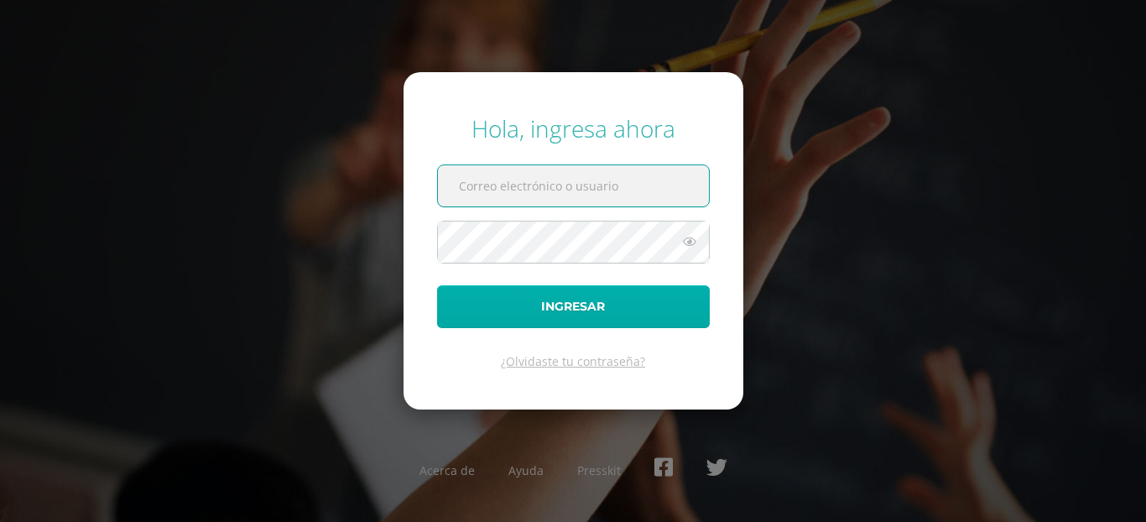
type input "22050@lasallechiquimula.edu.gt"
click at [531, 305] on button "Ingresar" at bounding box center [573, 306] width 273 height 43
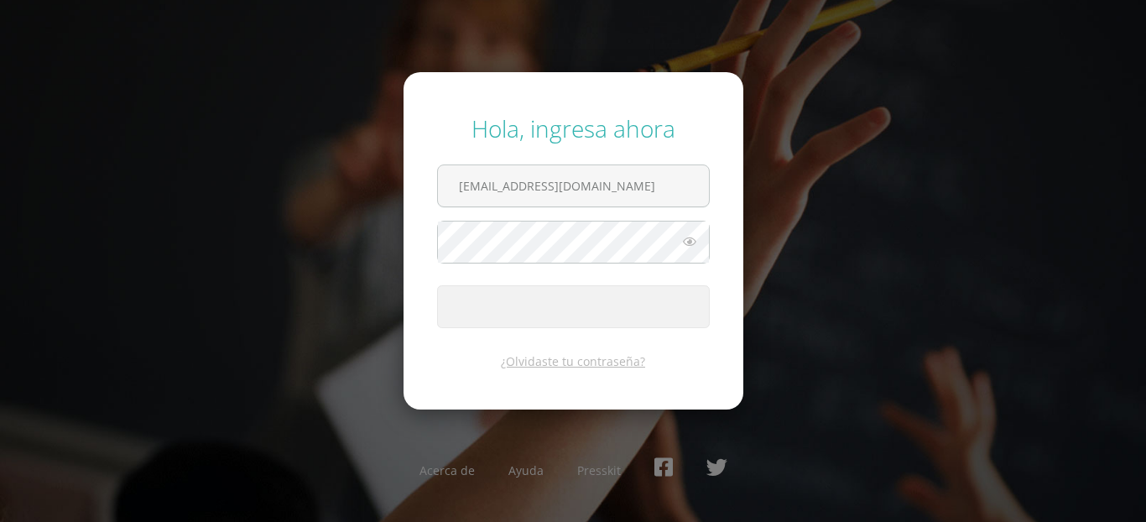
click at [531, 305] on button "Ingresar" at bounding box center [573, 306] width 273 height 43
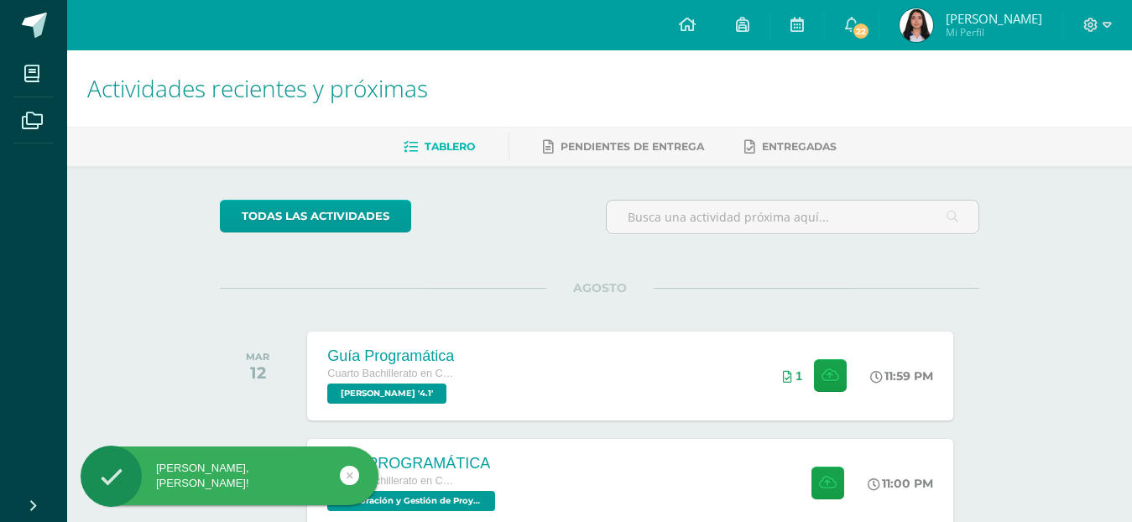
click at [933, 15] on img at bounding box center [916, 25] width 34 height 34
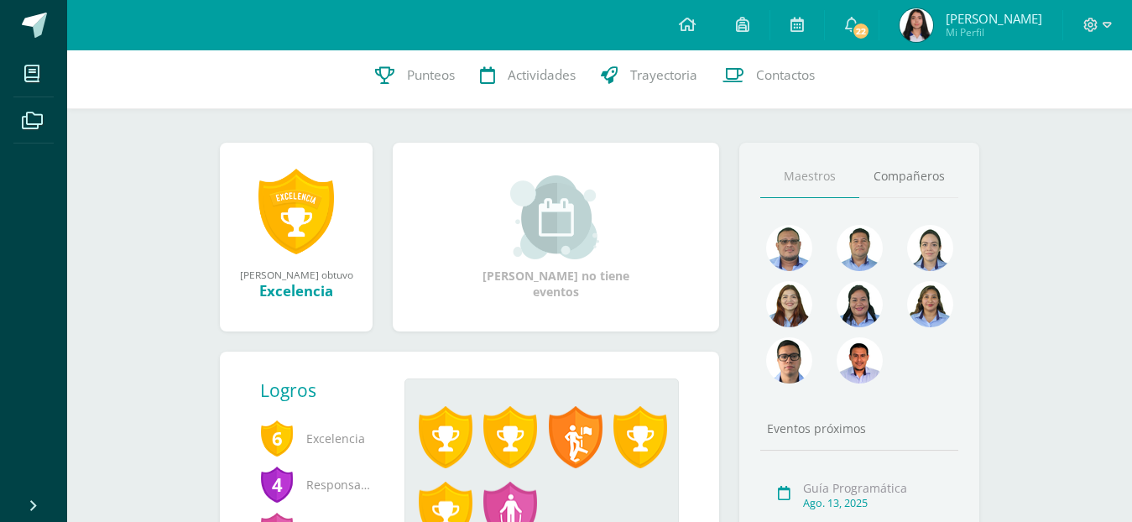
scroll to position [84, 0]
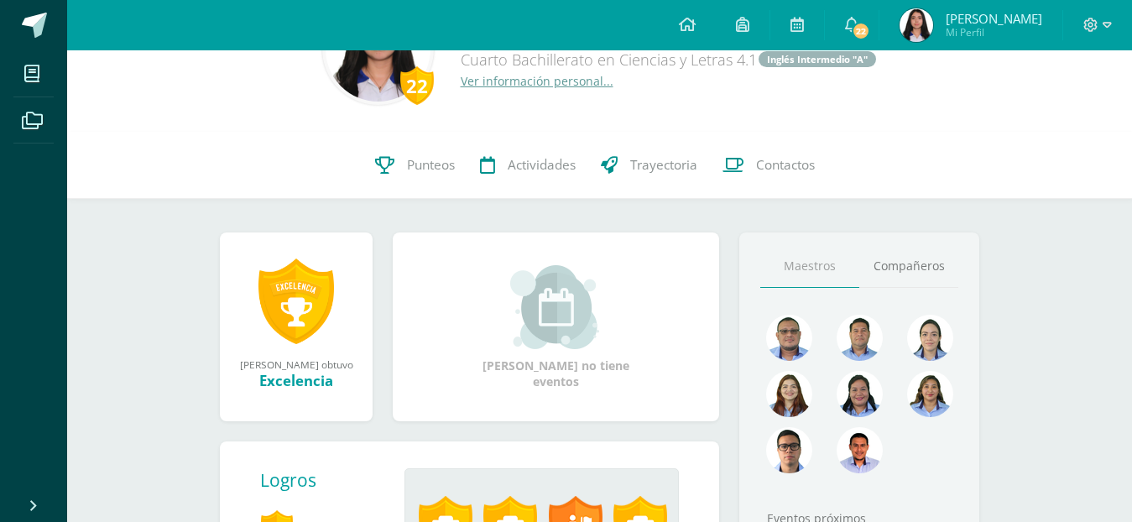
click at [885, 289] on div "Maestros [GEOGRAPHIC_DATA] Eventos próximos Guía Programática [DATE] GUÍA PROGR…" at bounding box center [859, 521] width 240 height 578
click at [890, 277] on link "Compañeros" at bounding box center [908, 266] width 99 height 43
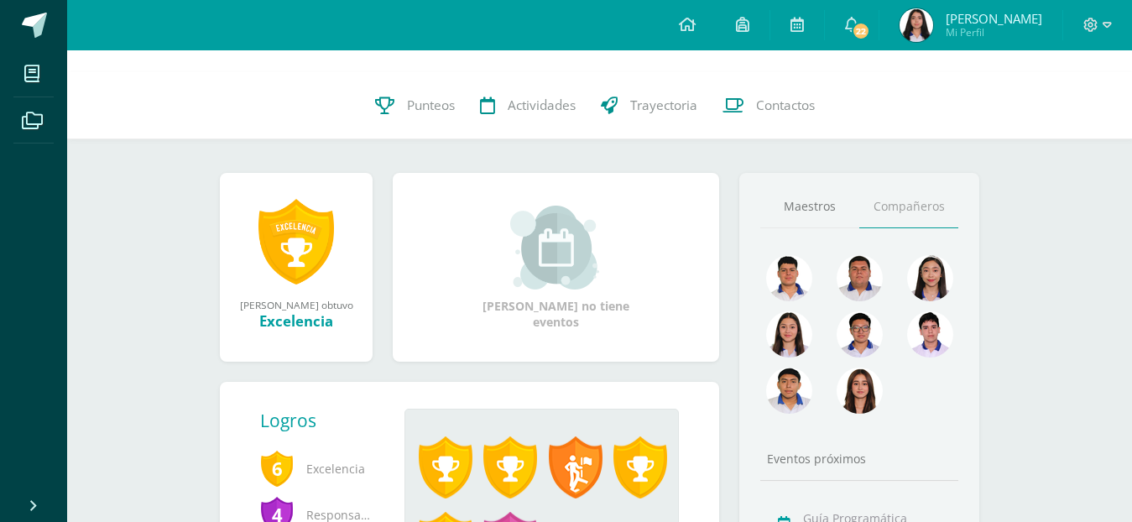
scroll to position [168, 0]
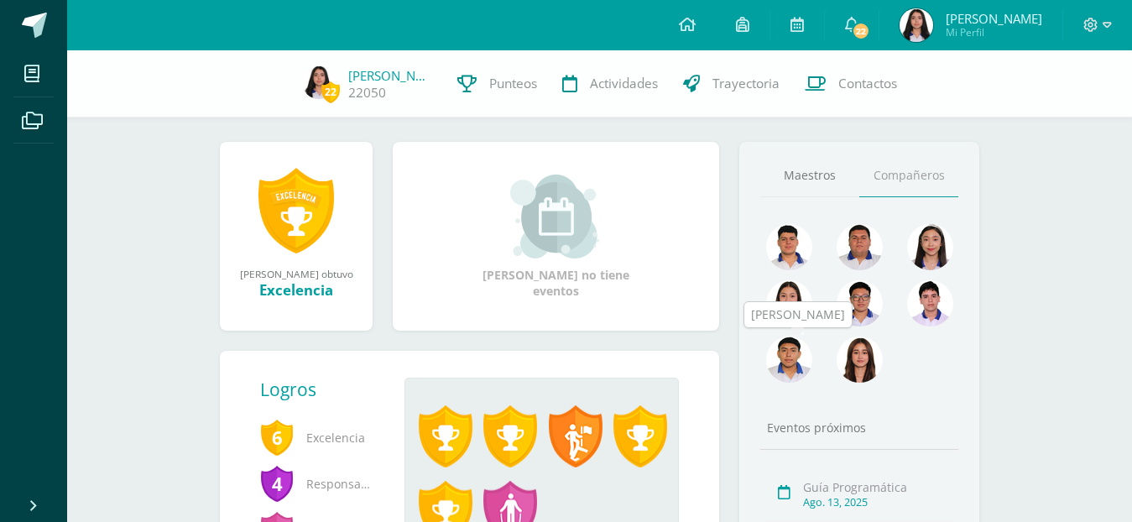
click at [794, 360] on img at bounding box center [789, 359] width 46 height 46
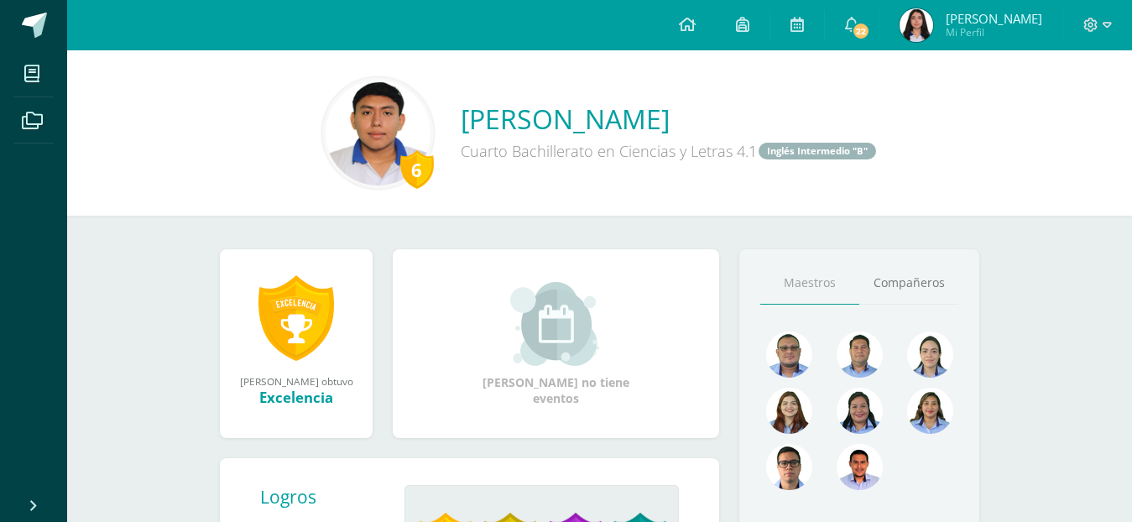
drag, startPoint x: 0, startPoint y: 0, endPoint x: 584, endPoint y: 213, distance: 621.5
click at [591, 215] on div "6 Carlos Adrian Galicia Peralta Cuarto Bachillerato en Ciencias y Letras 4.1 In…" at bounding box center [599, 132] width 1065 height 165
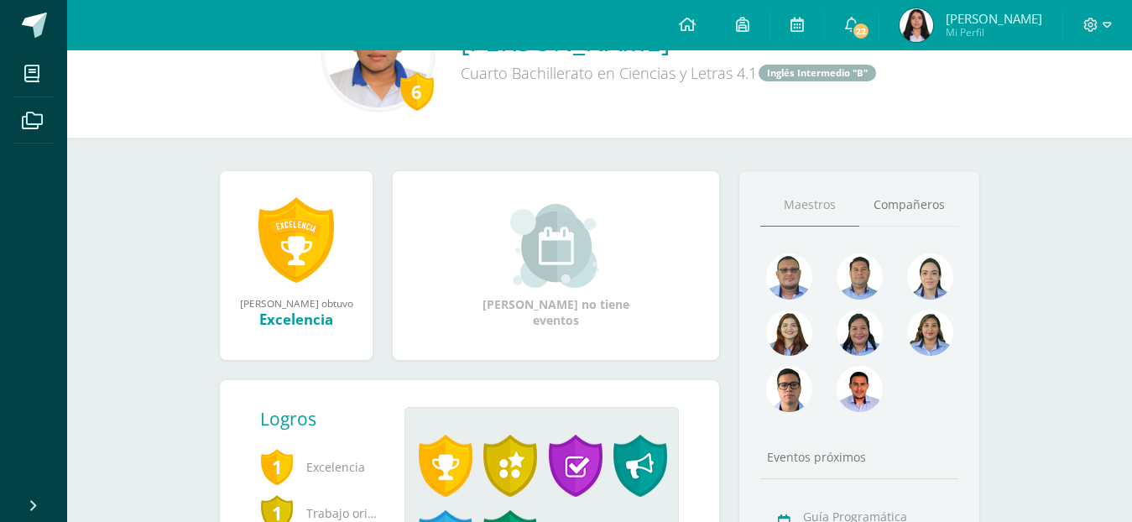
scroll to position [168, 0]
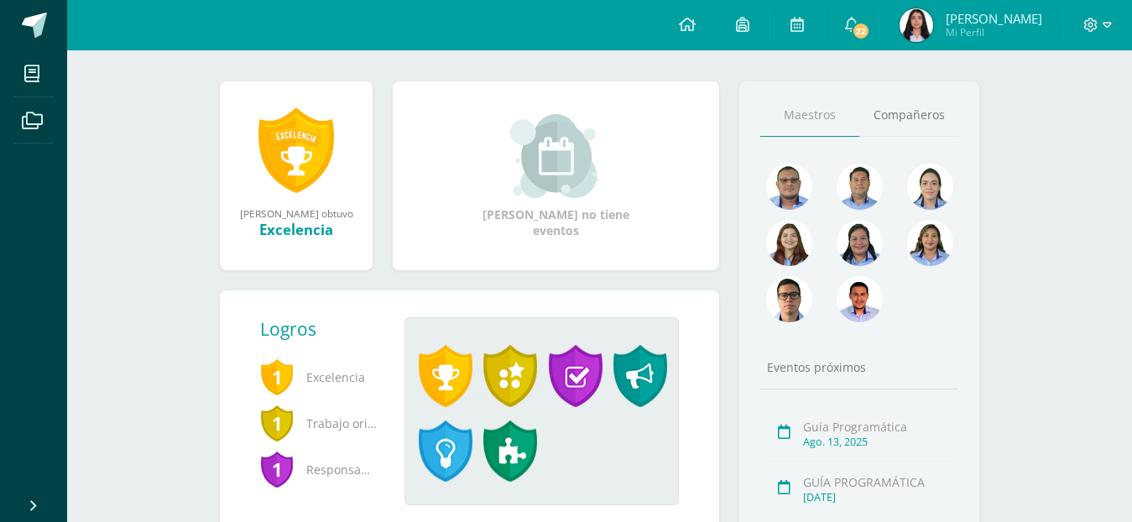
click at [856, 104] on link "Maestros" at bounding box center [809, 115] width 99 height 43
click at [889, 111] on link "Compañeros" at bounding box center [908, 115] width 99 height 43
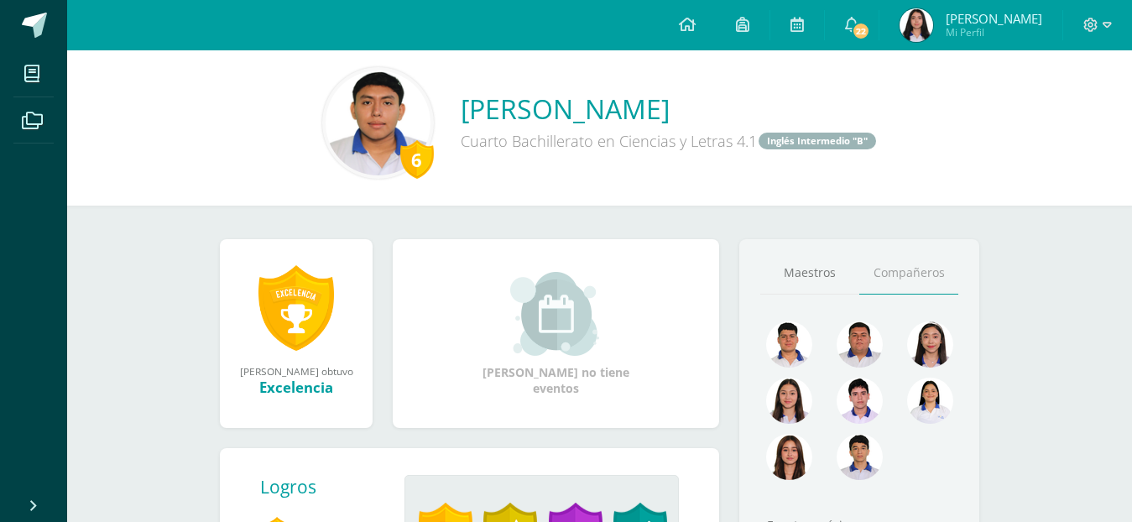
scroll to position [0, 0]
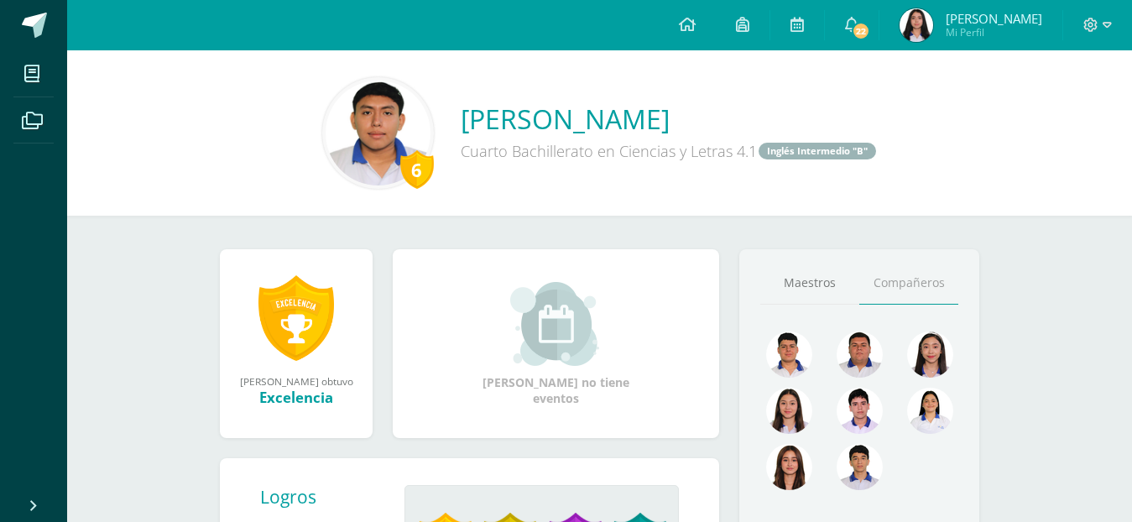
click at [836, 261] on div "Maestros Compañeros Eventos próximos Guía Programática Ago. 13, 2025 GUÍA PROGR…" at bounding box center [859, 521] width 240 height 545
click at [820, 286] on link "Maestros" at bounding box center [809, 283] width 99 height 43
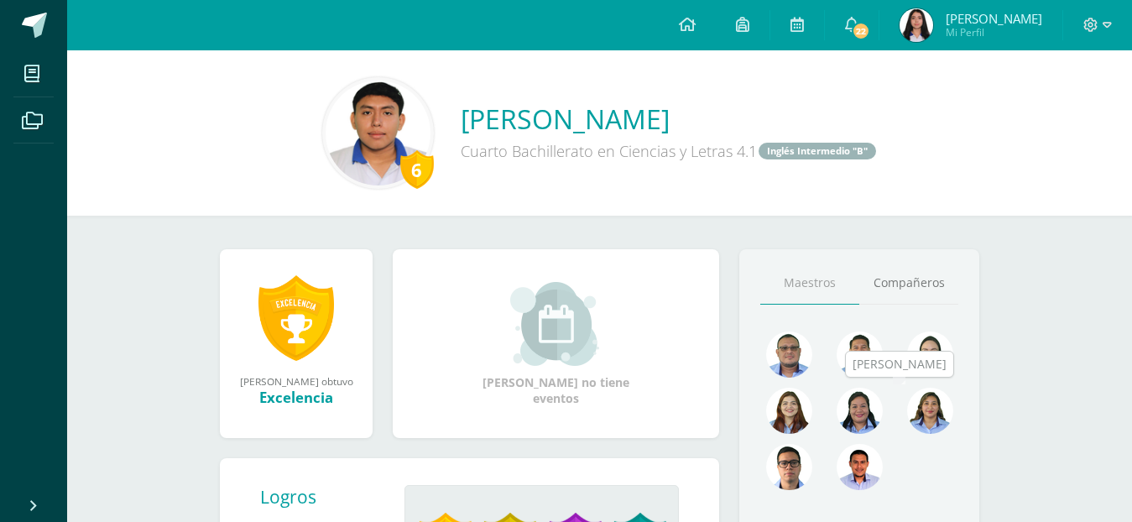
scroll to position [84, 0]
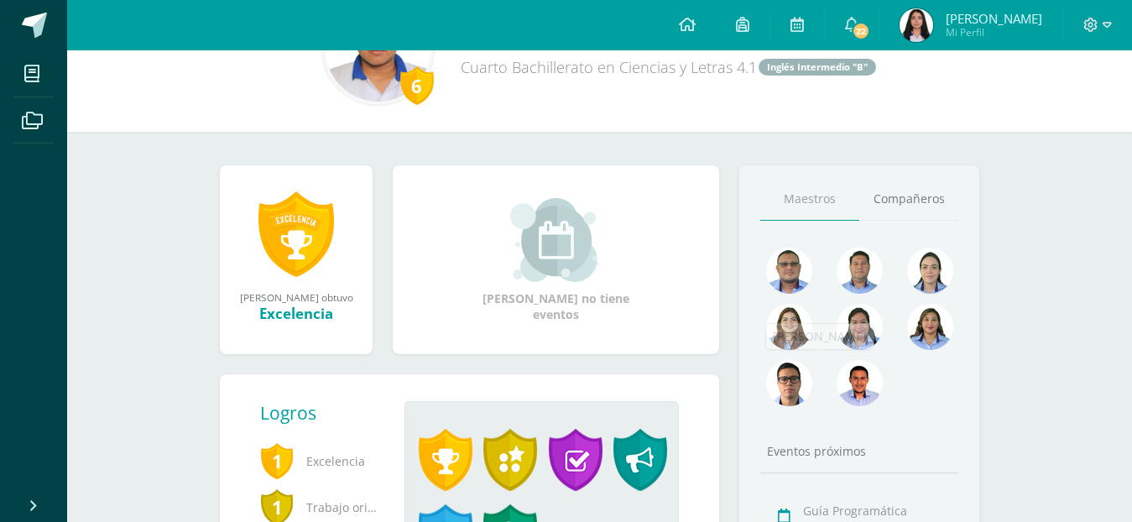
click at [888, 381] on div at bounding box center [859, 388] width 70 height 56
click at [859, 385] on img at bounding box center [859, 383] width 46 height 46
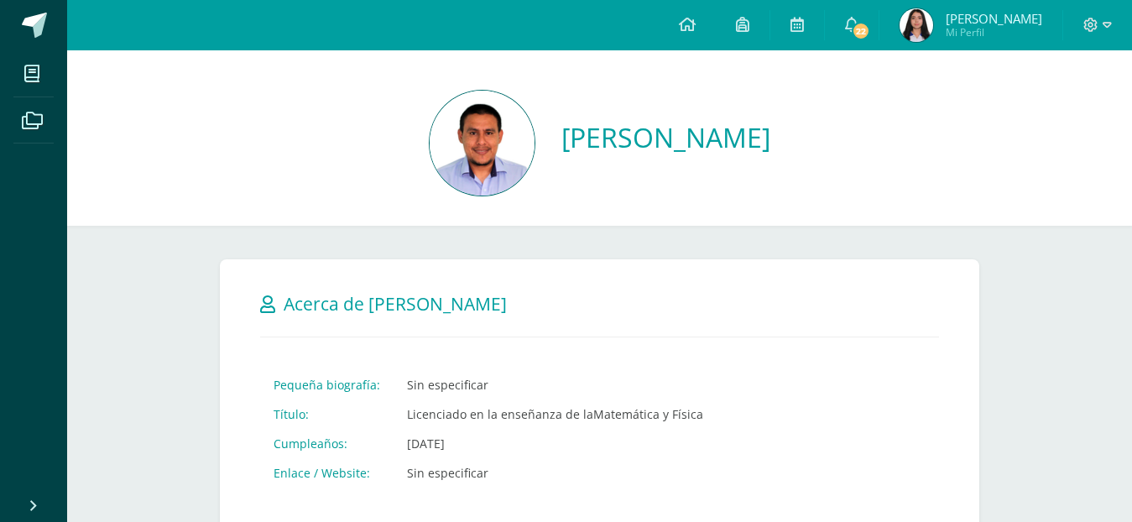
drag, startPoint x: 388, startPoint y: 112, endPoint x: 681, endPoint y: 116, distance: 293.6
click at [675, 118] on div "Erick Estuardo Soberano López" at bounding box center [600, 145] width 1038 height 108
click at [430, 151] on img at bounding box center [482, 143] width 105 height 105
click at [561, 120] on link "Erick Estuardo Soberano López" at bounding box center [665, 137] width 209 height 36
click at [566, 108] on div "[PERSON_NAME]" at bounding box center [600, 145] width 1038 height 108
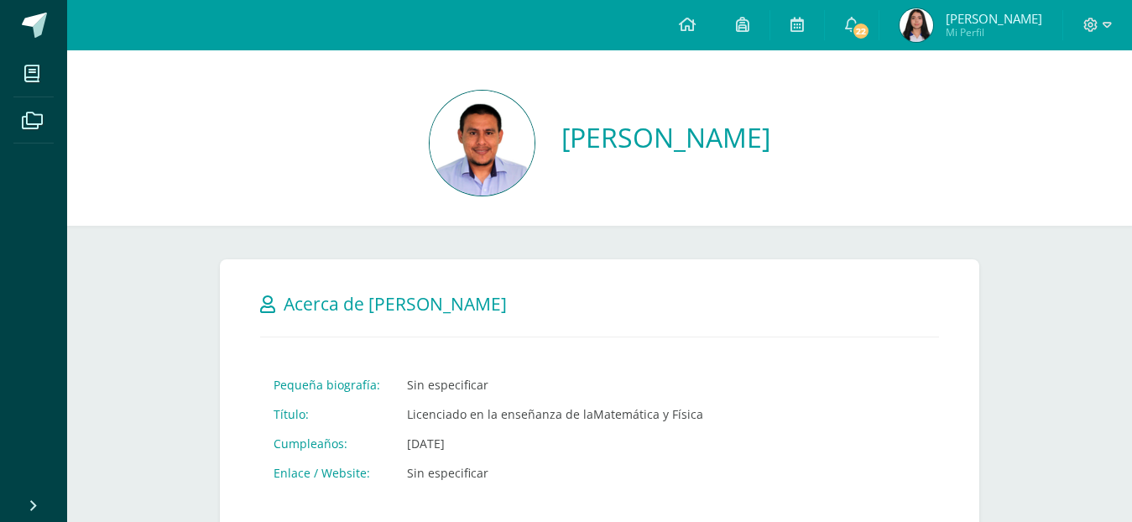
click at [933, 23] on img at bounding box center [916, 25] width 34 height 34
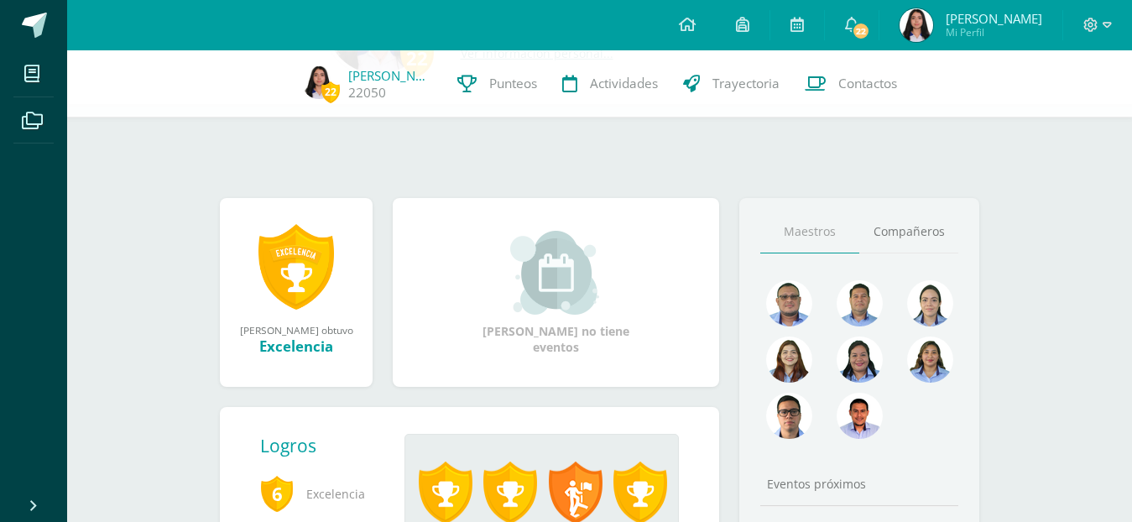
scroll to position [252, 0]
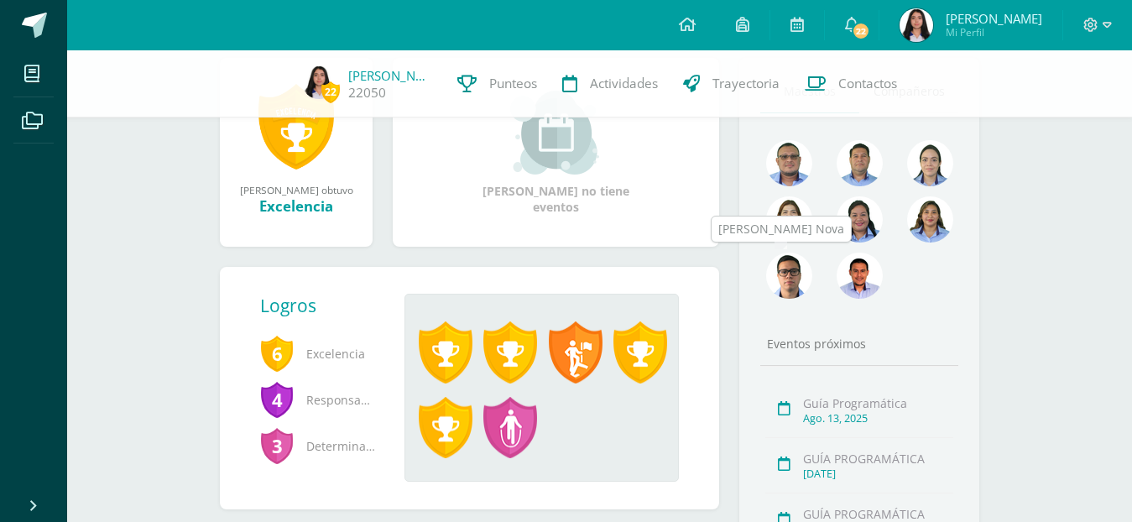
click at [779, 271] on img at bounding box center [789, 276] width 46 height 46
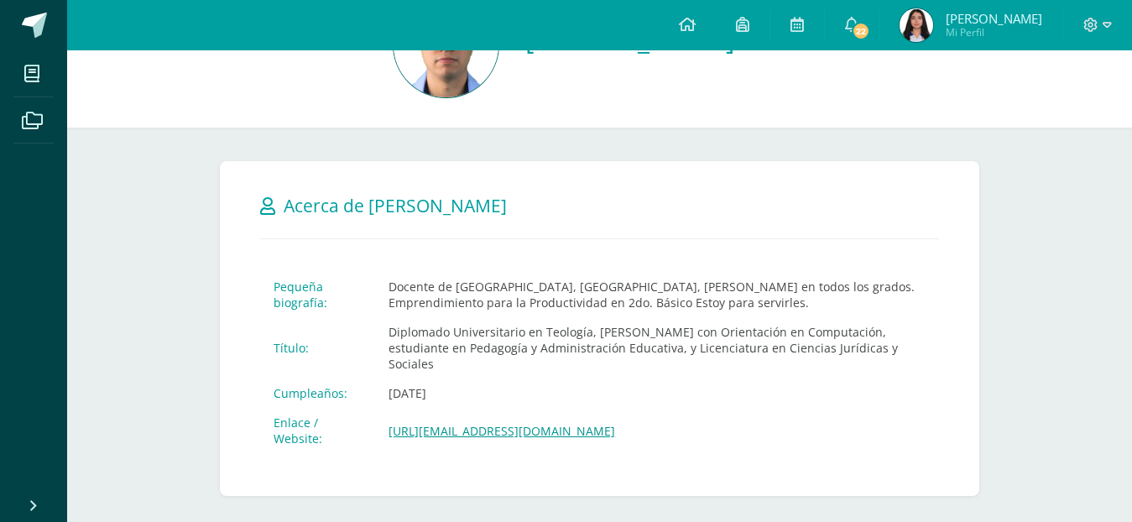
scroll to position [252, 0]
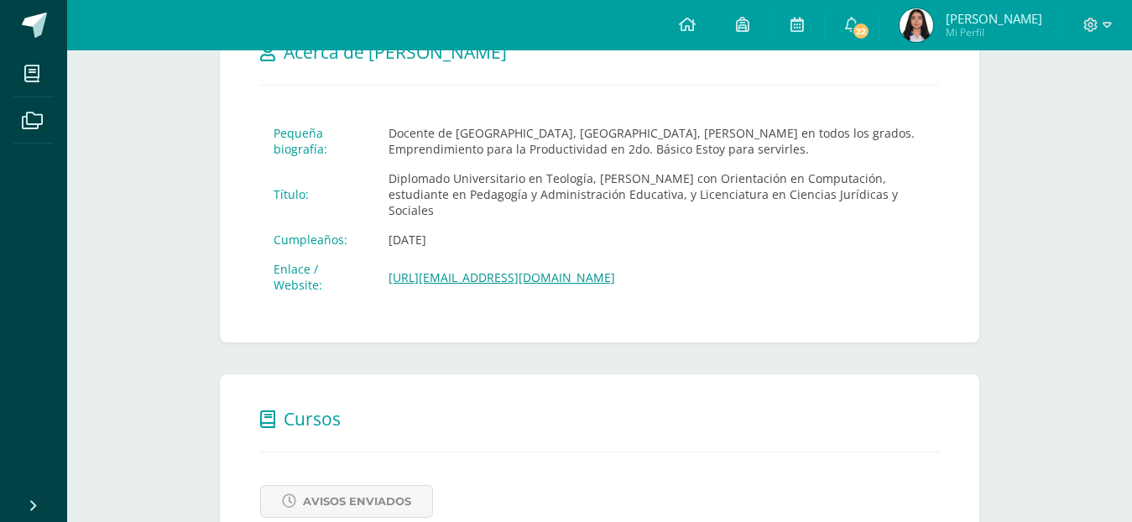
click at [933, 8] on img at bounding box center [916, 25] width 34 height 34
